Goal: Information Seeking & Learning: Learn about a topic

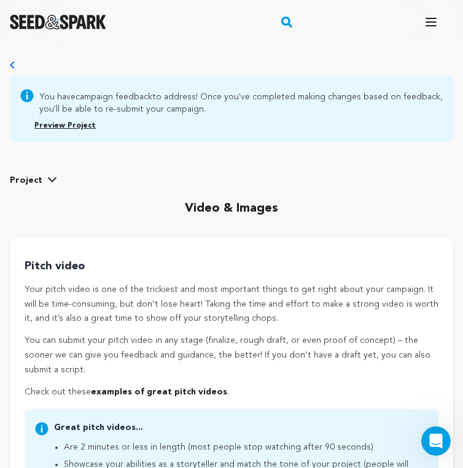
click at [68, 123] on link "Preview Project" at bounding box center [64, 125] width 61 height 7
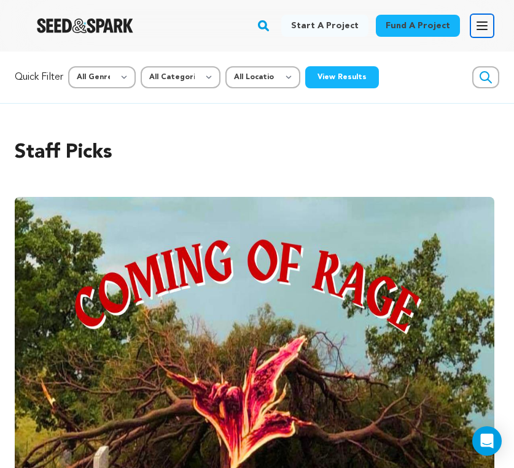
click at [462, 28] on icon "button" at bounding box center [482, 25] width 15 height 15
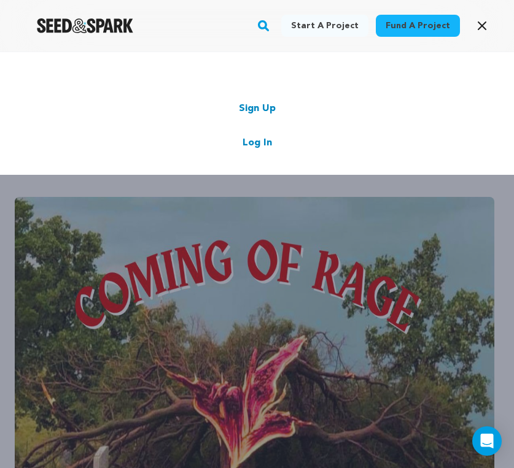
click at [262, 112] on link "Sign Up" at bounding box center [257, 108] width 37 height 15
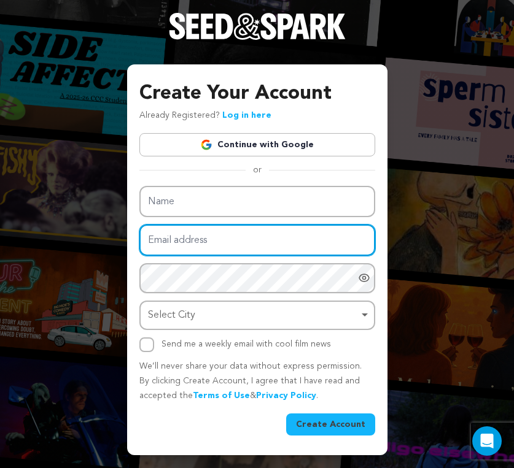
type input "[EMAIL_ADDRESS][DOMAIN_NAME]"
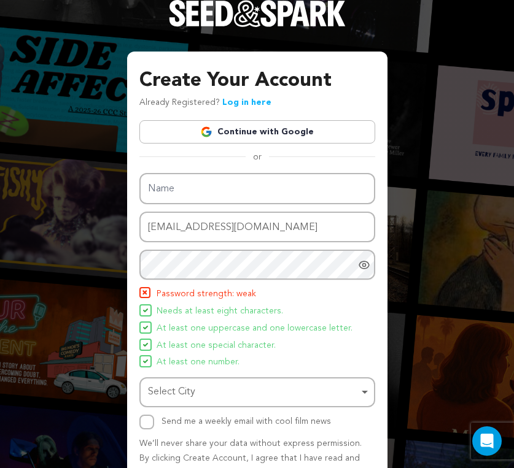
click at [323, 425] on div "Name Email address [EMAIL_ADDRESS][DOMAIN_NAME] Password Password must have at …" at bounding box center [257, 343] width 236 height 340
click at [365, 266] on icon "Show password as plain text. Warning: this will display your password on the sc…" at bounding box center [363, 264] width 3 height 3
click at [293, 360] on li "At least one number." at bounding box center [257, 362] width 236 height 15
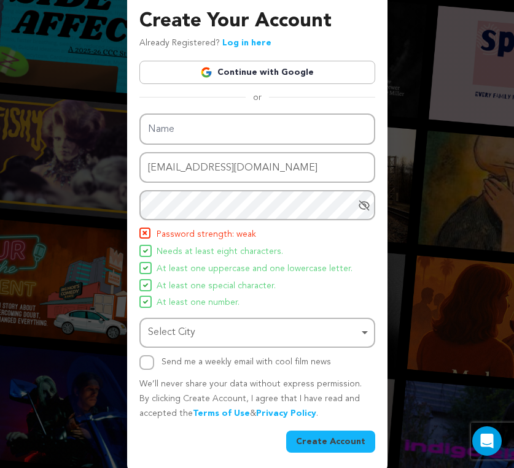
scroll to position [64, 0]
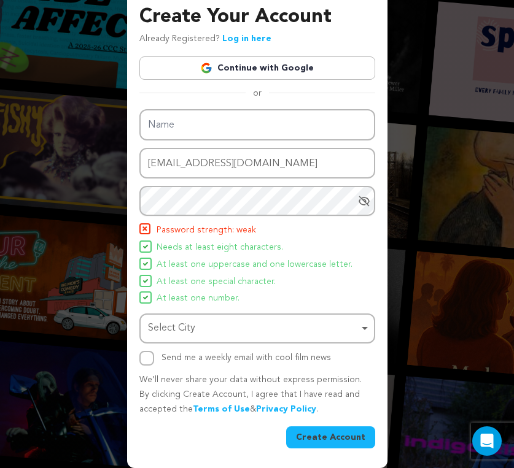
click at [332, 329] on div "Select City Remove item" at bounding box center [253, 329] width 211 height 18
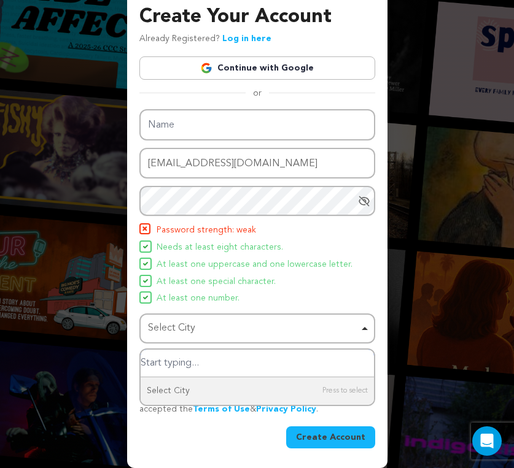
click at [332, 329] on div "Select City Remove item" at bounding box center [253, 329] width 211 height 18
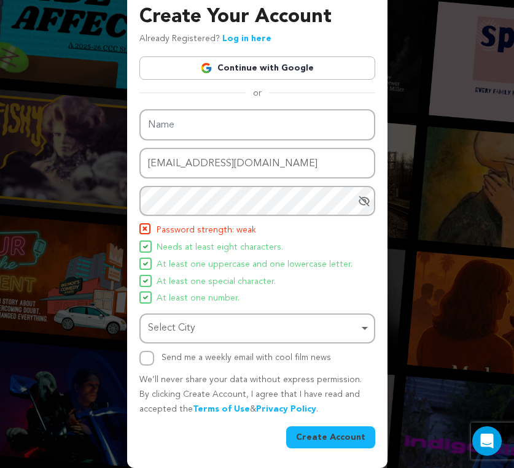
scroll to position [0, 0]
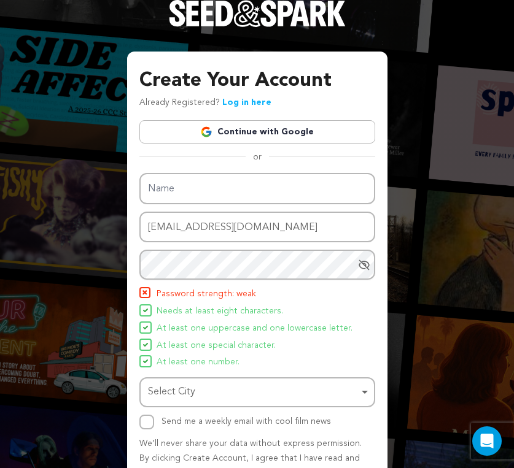
click at [447, 83] on div "Create Your Account Already Registered? Log in here Continue with Google or eyJ…" at bounding box center [257, 266] width 514 height 532
click at [250, 99] on link "Log in here" at bounding box center [246, 102] width 49 height 9
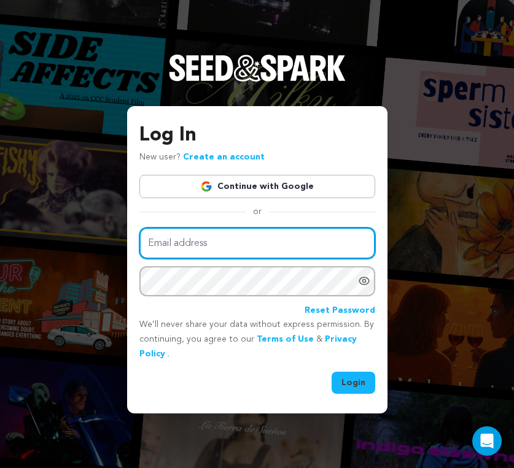
type input "aggieascends@gmail.com"
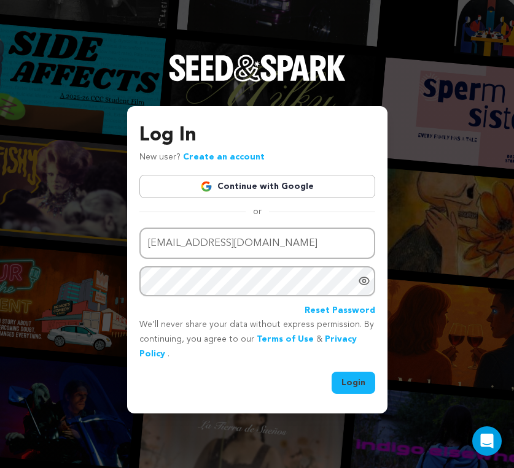
click at [358, 384] on button "Login" at bounding box center [353, 383] width 44 height 22
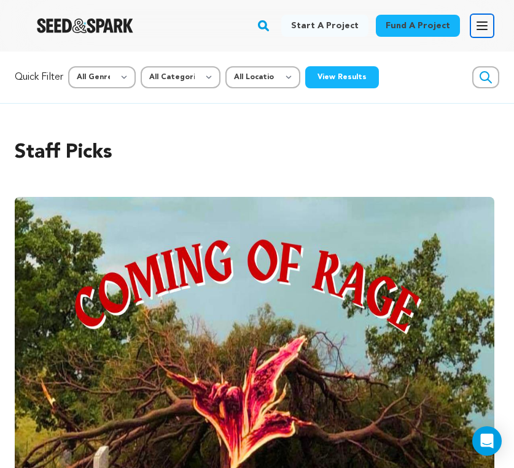
click at [479, 28] on icon "button" at bounding box center [482, 25] width 15 height 15
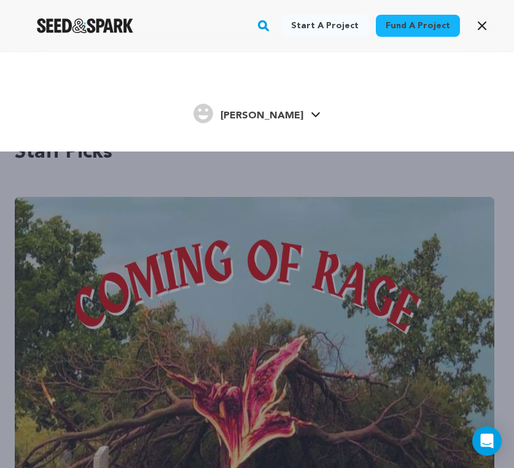
click at [265, 114] on span "[PERSON_NAME]" at bounding box center [261, 116] width 83 height 10
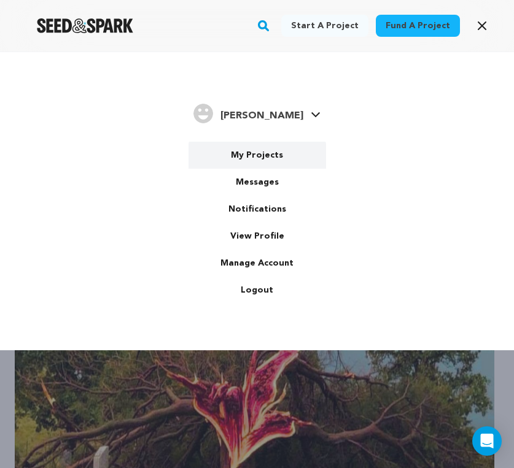
click at [250, 153] on link "My Projects" at bounding box center [257, 155] width 138 height 27
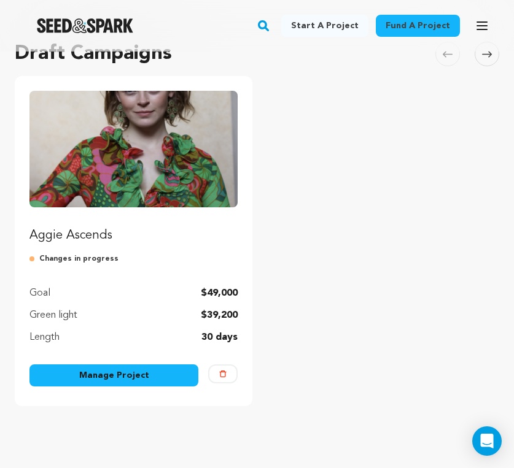
scroll to position [120, 0]
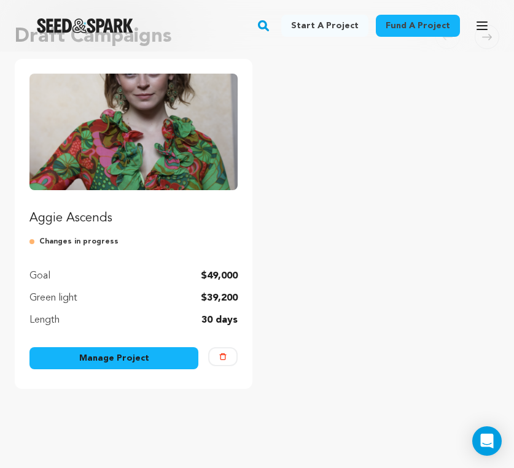
click at [118, 359] on link "Manage Project" at bounding box center [113, 358] width 169 height 22
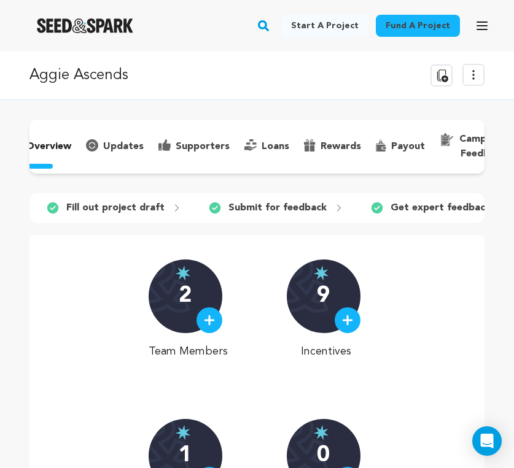
scroll to position [0, 52]
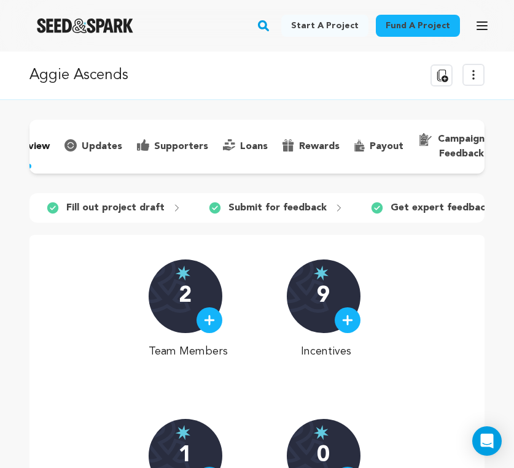
click at [460, 142] on p "campaign feedback" at bounding box center [461, 146] width 47 height 29
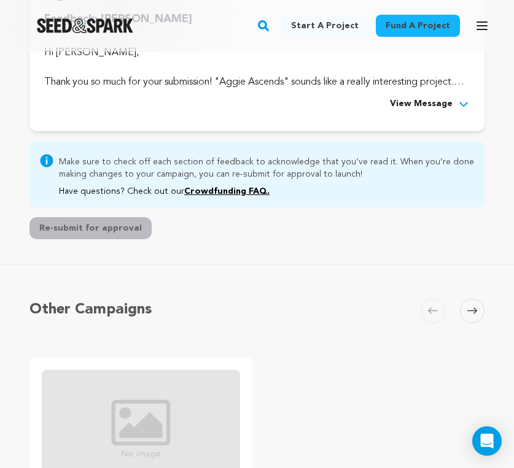
scroll to position [459, 0]
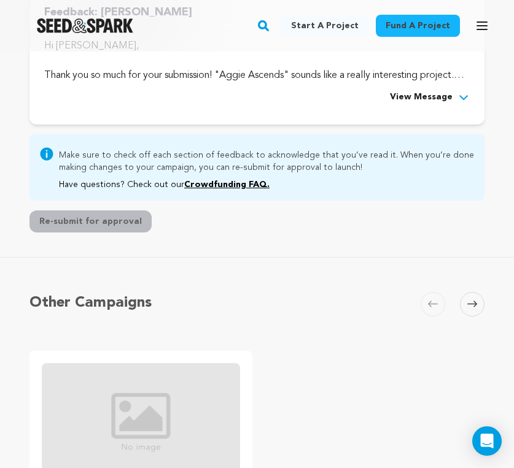
click at [458, 98] on icon at bounding box center [463, 97] width 12 height 12
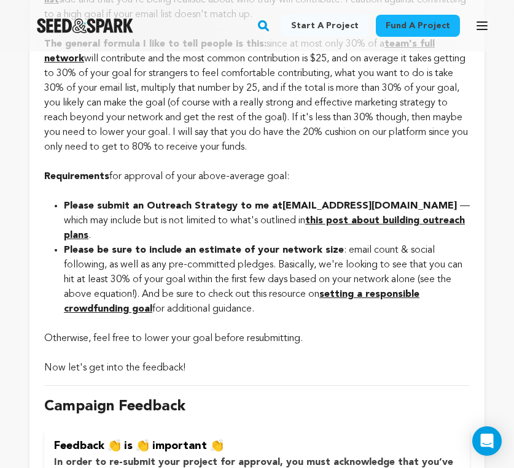
scroll to position [904, 0]
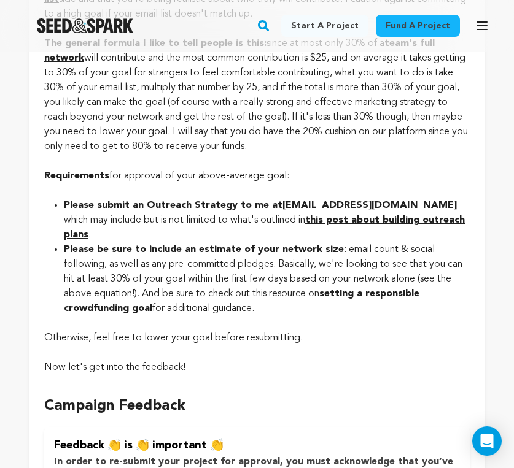
click at [343, 217] on strong "this post about building outreach plans" at bounding box center [264, 227] width 401 height 25
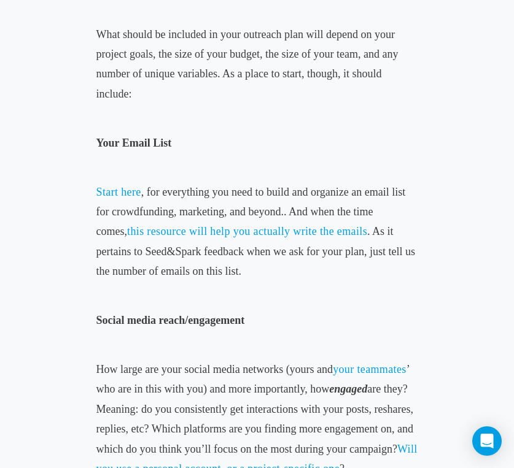
scroll to position [1293, 0]
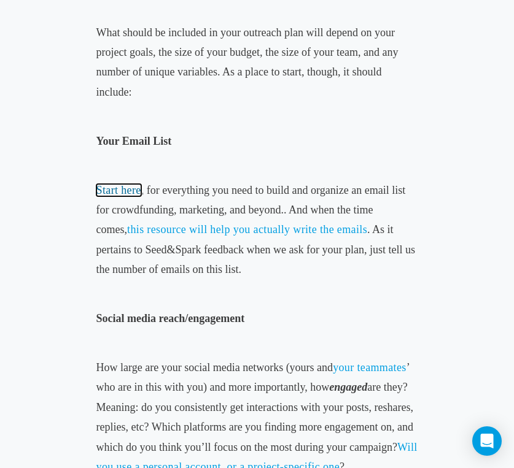
click at [115, 188] on span "Start here" at bounding box center [118, 190] width 45 height 12
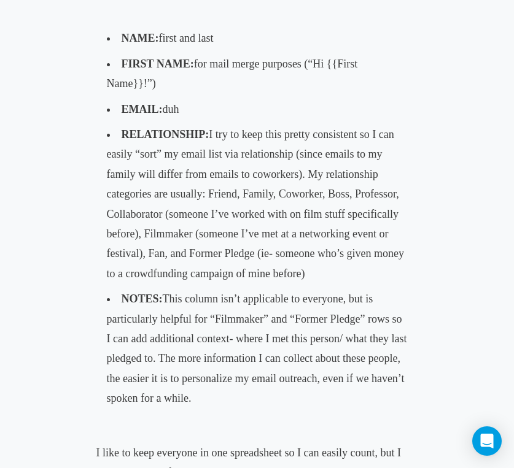
scroll to position [603, 0]
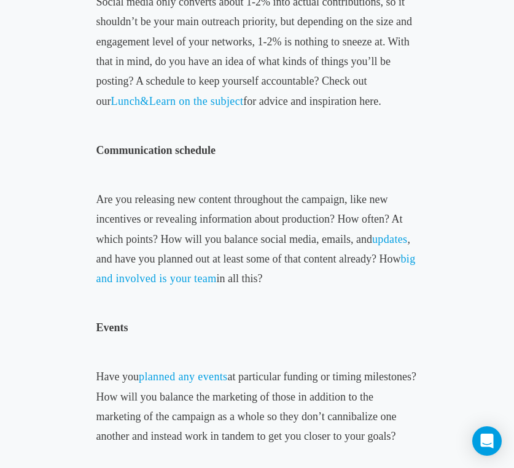
scroll to position [1847, 0]
